Goal: Information Seeking & Learning: Learn about a topic

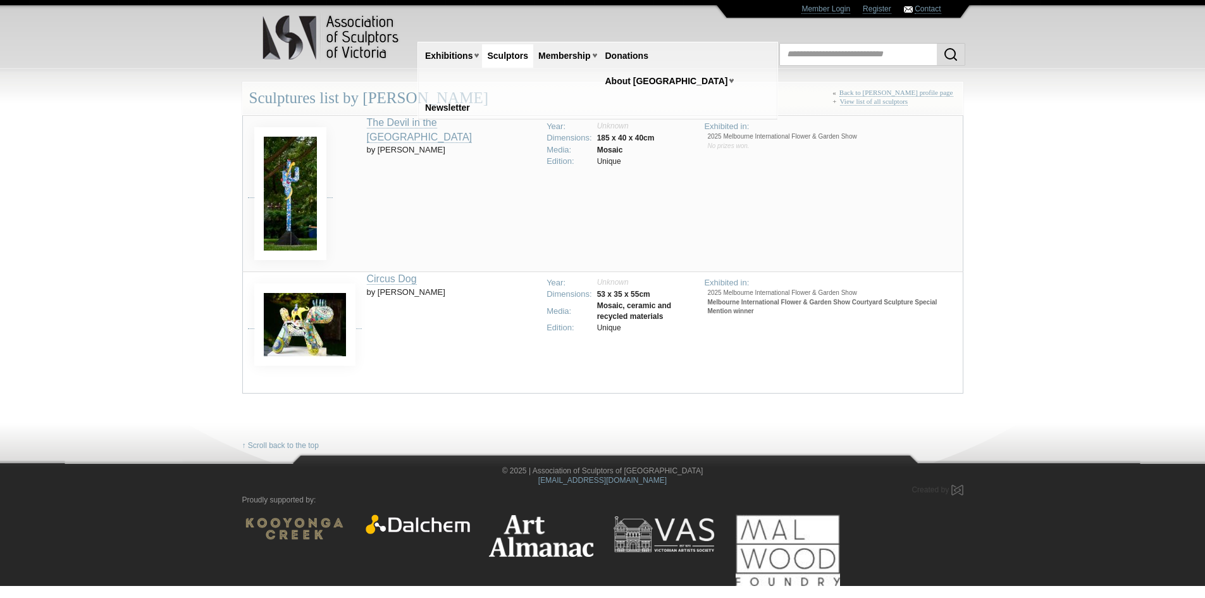
click at [440, 311] on td "Circus Dog by [PERSON_NAME]" at bounding box center [453, 331] width 173 height 121
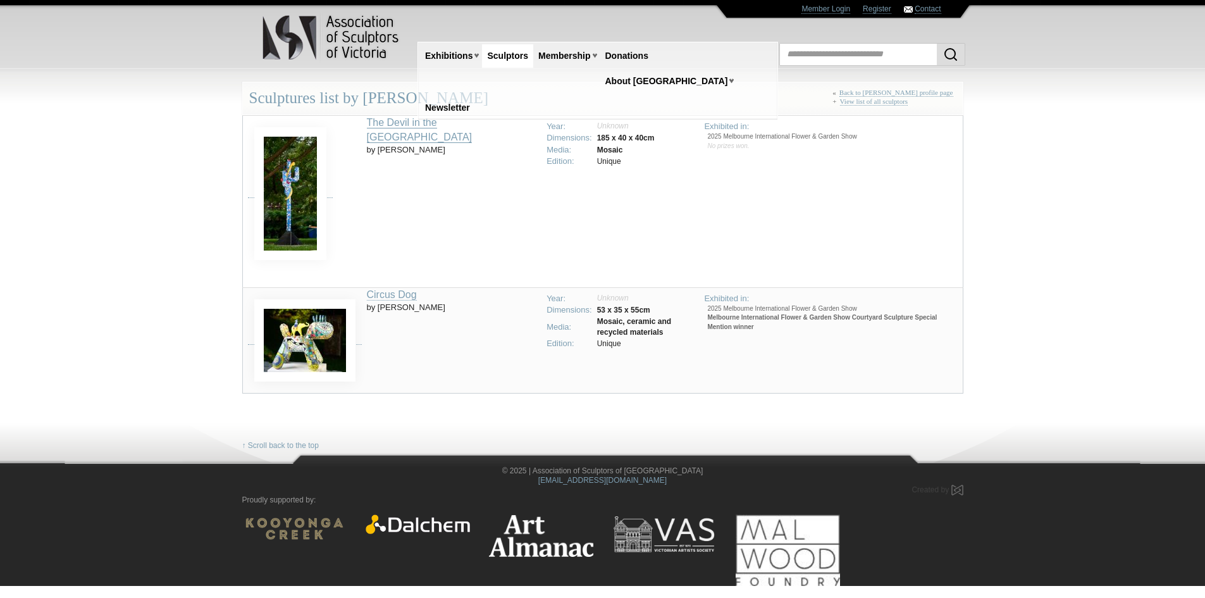
click at [423, 121] on link "The Devil in the [GEOGRAPHIC_DATA]" at bounding box center [420, 130] width 106 height 26
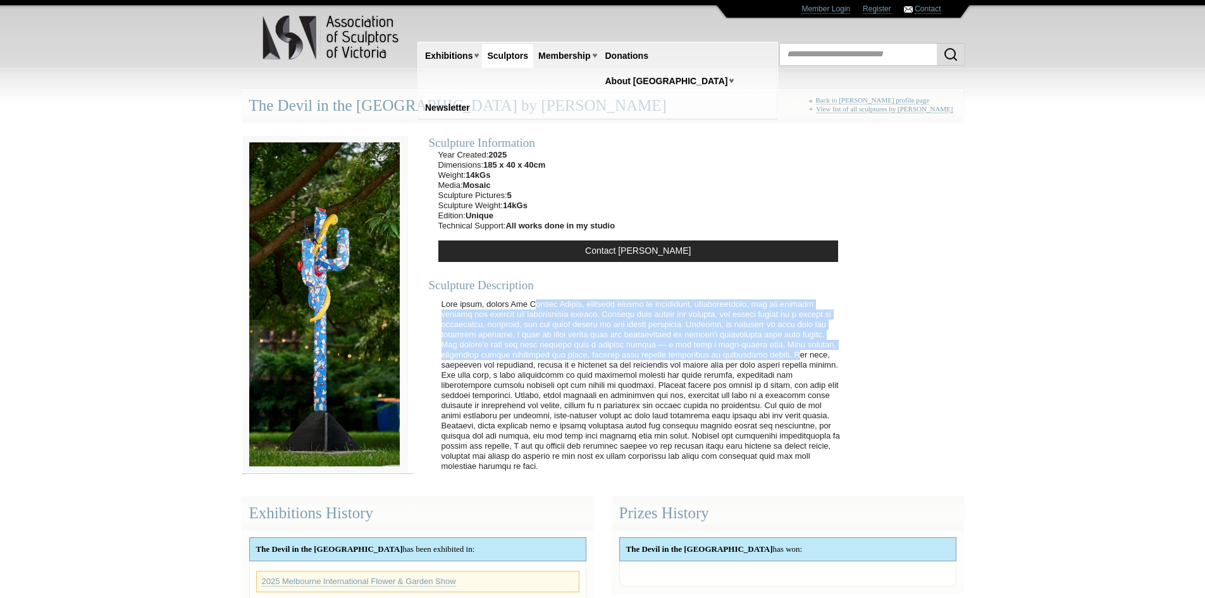
drag, startPoint x: 524, startPoint y: 305, endPoint x: 781, endPoint y: 352, distance: 261.2
click at [781, 352] on p at bounding box center [641, 385] width 413 height 185
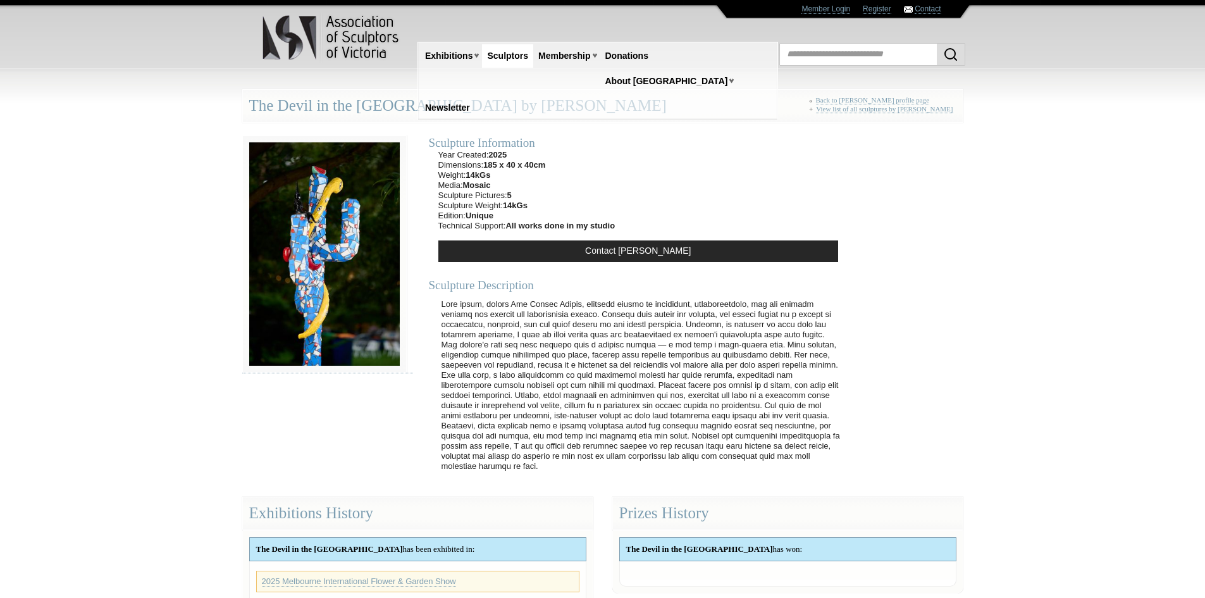
click at [618, 314] on p at bounding box center [641, 385] width 413 height 185
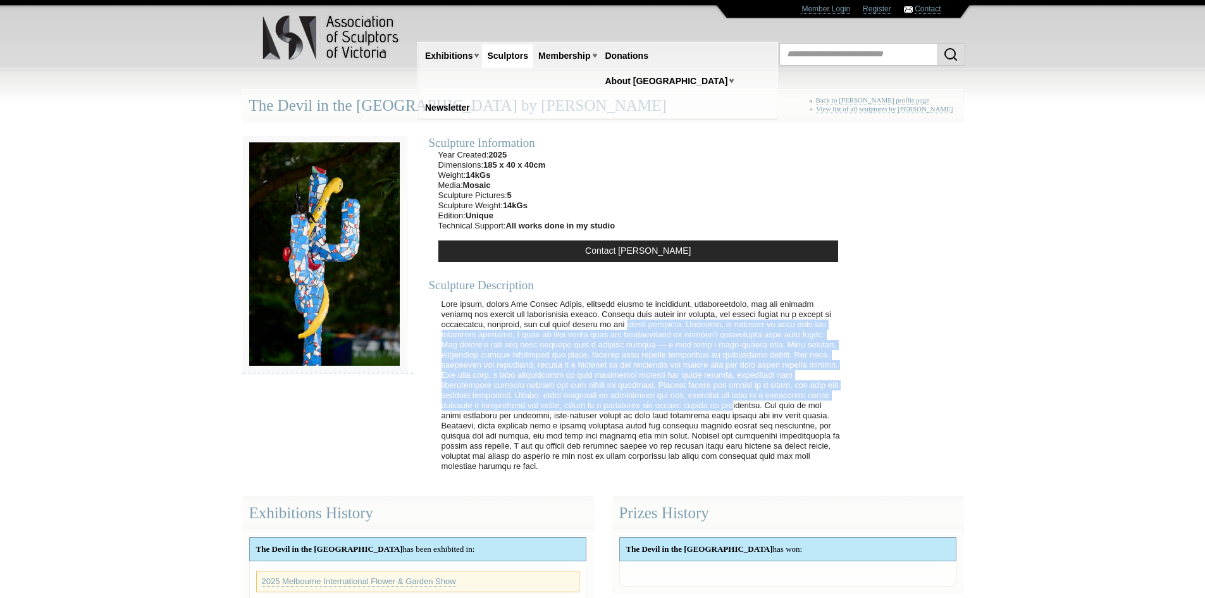
drag, startPoint x: 618, startPoint y: 325, endPoint x: 737, endPoint y: 404, distance: 143.4
click at [737, 404] on p at bounding box center [641, 385] width 413 height 185
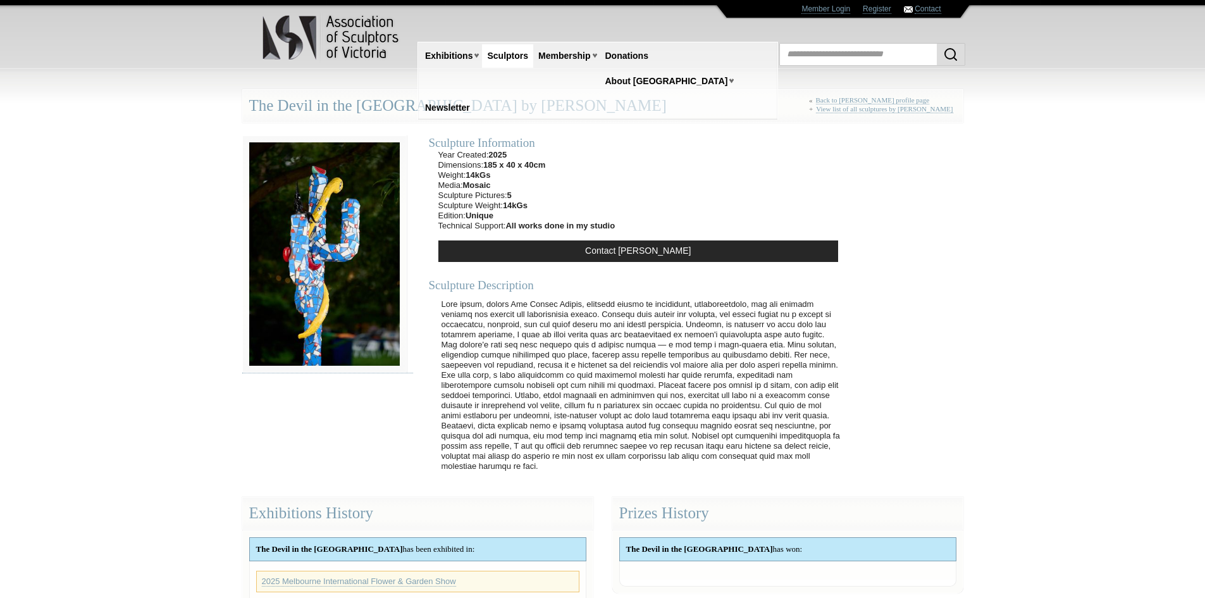
click at [741, 416] on p at bounding box center [641, 385] width 413 height 185
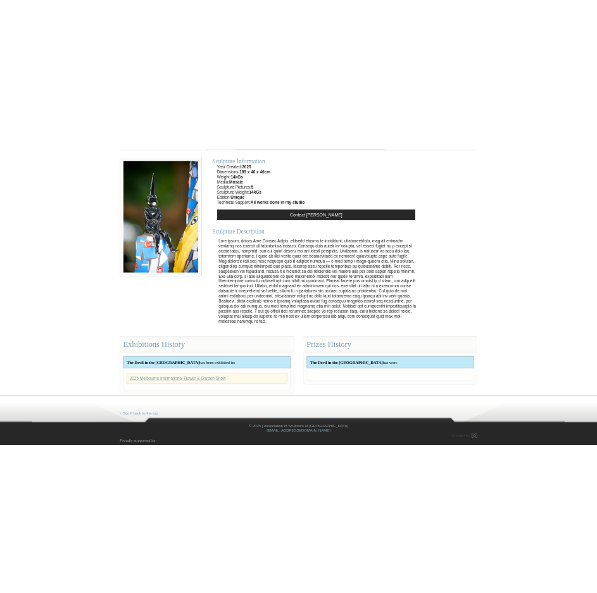
scroll to position [5, 0]
